Goal: Transaction & Acquisition: Purchase product/service

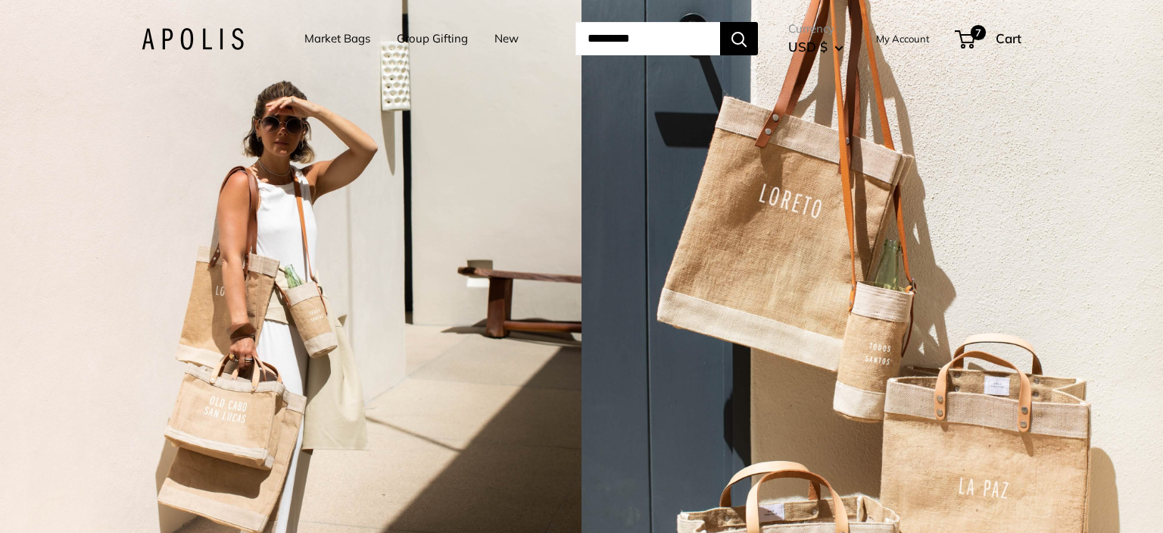
click at [606, 55] on input "Search..." at bounding box center [648, 38] width 145 height 33
paste input "**********"
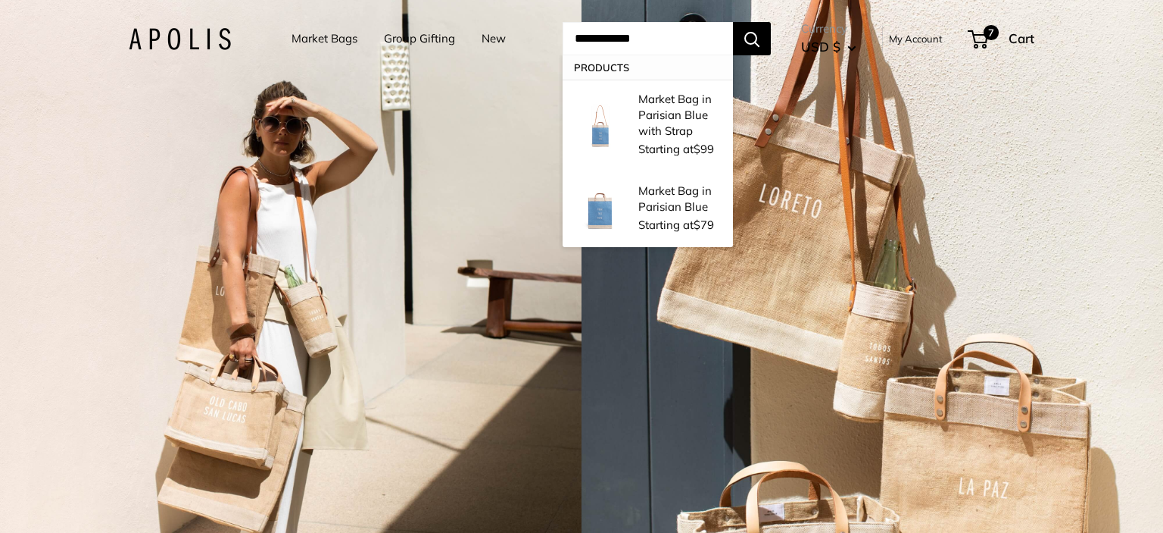
type input "**********"
click at [754, 40] on button "Search" at bounding box center [752, 38] width 38 height 33
